Goal: Task Accomplishment & Management: Manage account settings

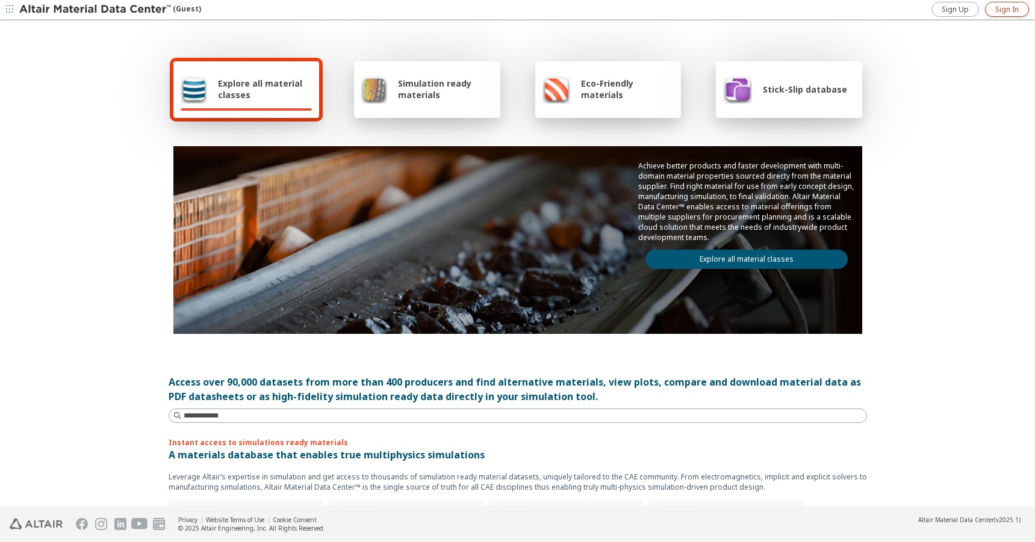
click at [999, 13] on span "Sign In" at bounding box center [1006, 10] width 23 height 10
click at [1028, 9] on icon "button" at bounding box center [1024, 10] width 10 height 10
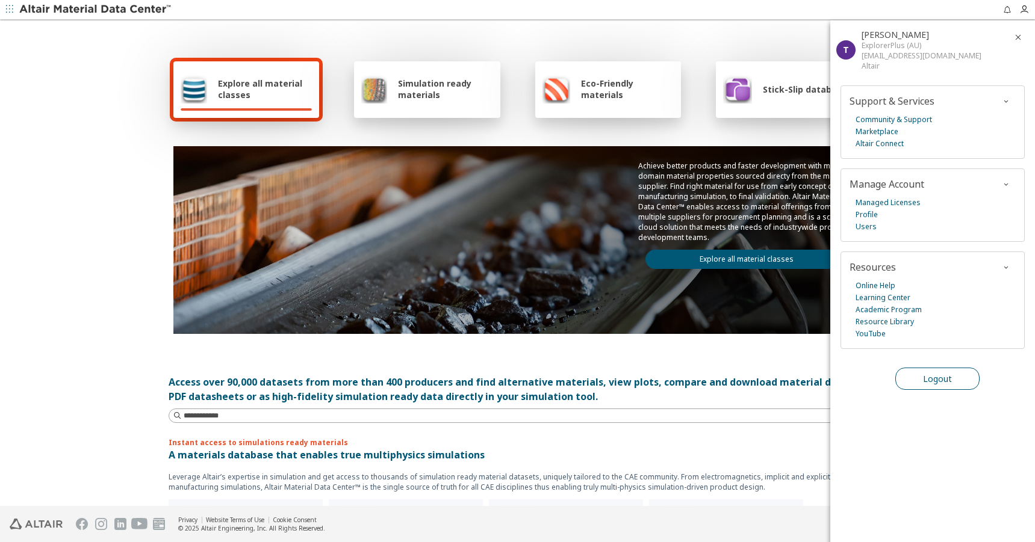
click at [945, 373] on span "Logout" at bounding box center [937, 378] width 29 height 11
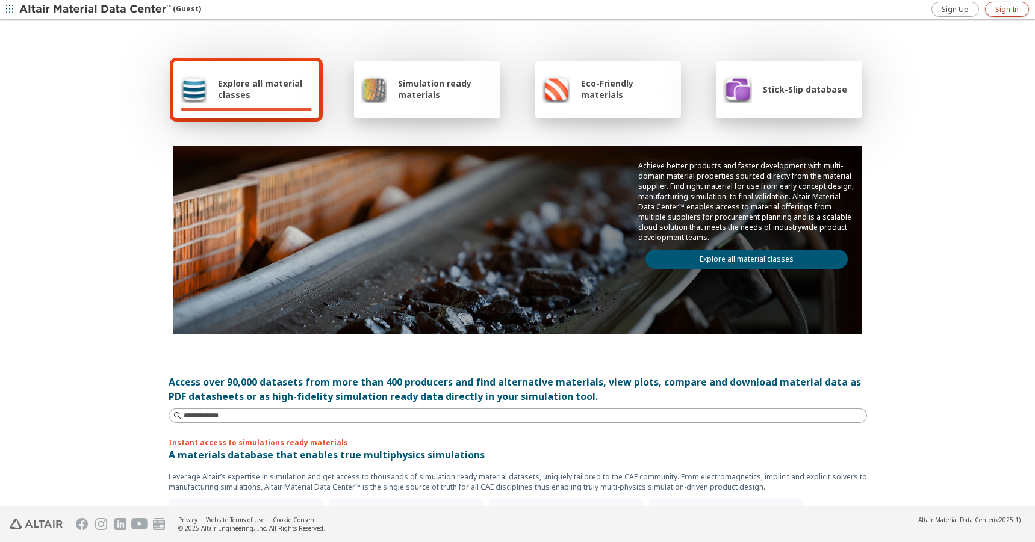
click at [1004, 11] on span "Sign In" at bounding box center [1006, 10] width 23 height 10
click at [1029, 10] on icon "button" at bounding box center [1027, 10] width 16 height 10
